Goal: Task Accomplishment & Management: Manage account settings

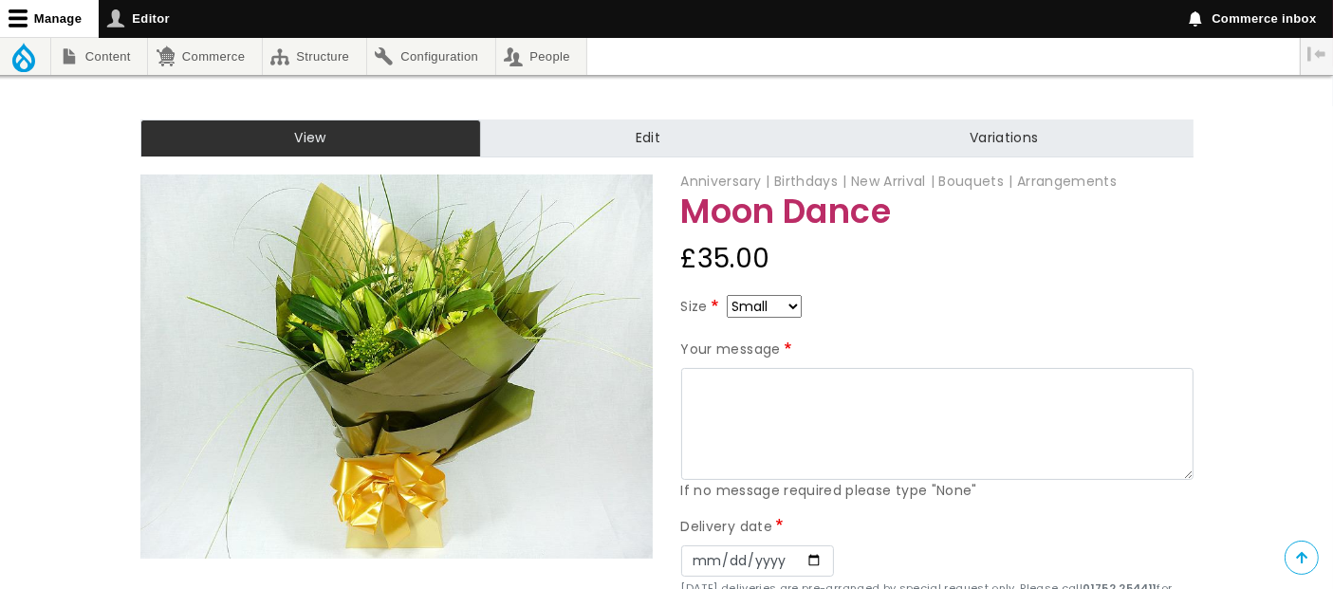
scroll to position [211, 0]
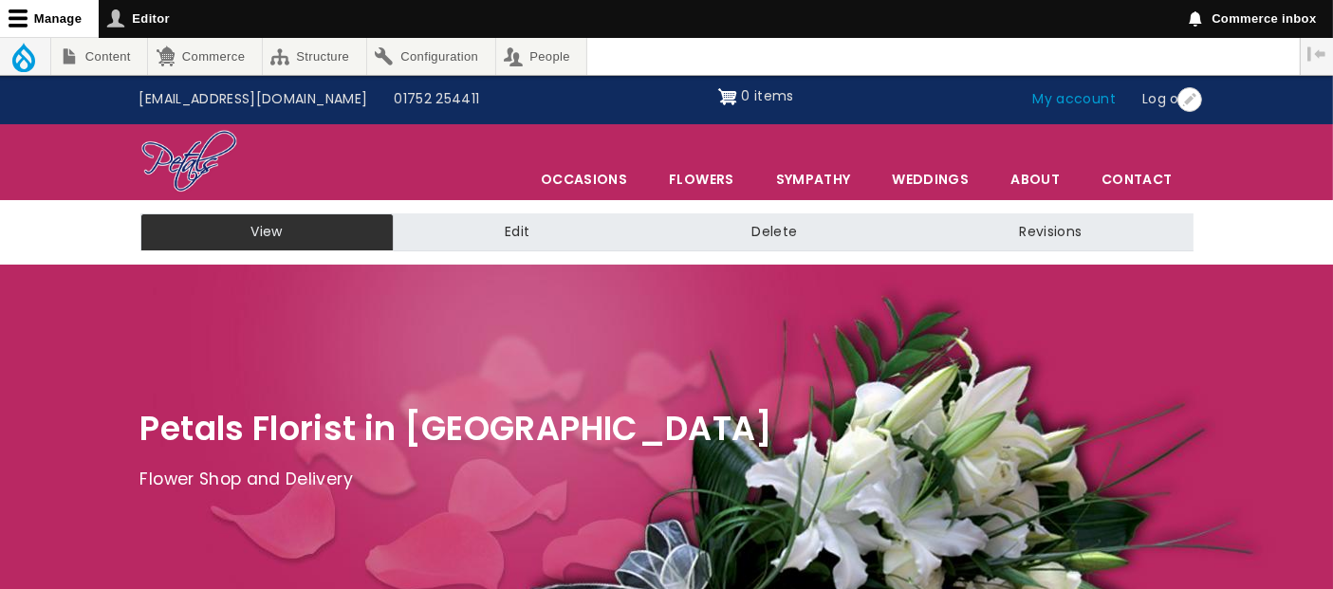
click at [1087, 102] on link "My account" at bounding box center [1075, 100] width 110 height 36
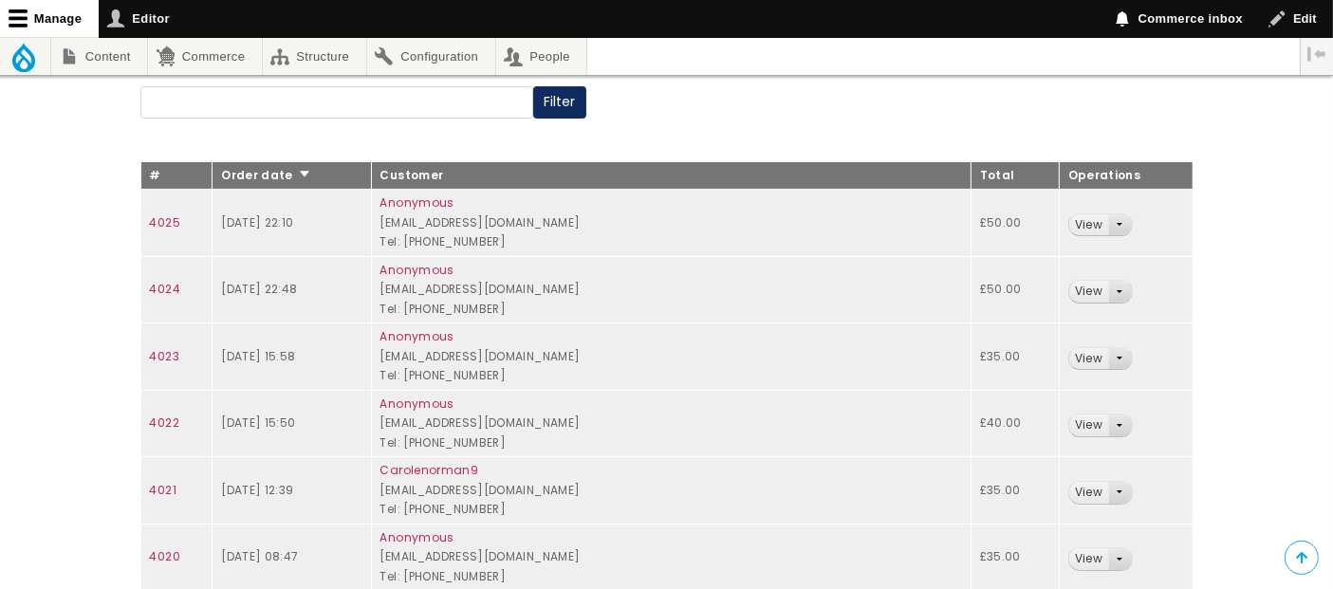
scroll to position [211, 0]
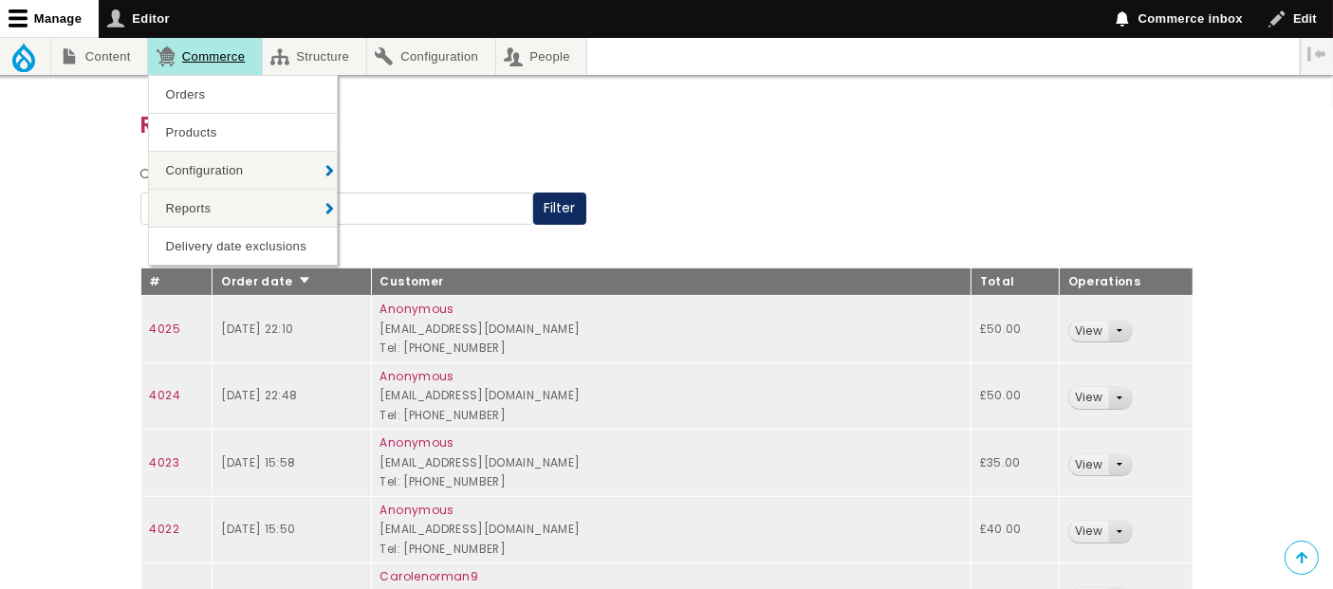
click at [208, 72] on link "Commerce" at bounding box center [204, 56] width 113 height 37
